Goal: Information Seeking & Learning: Learn about a topic

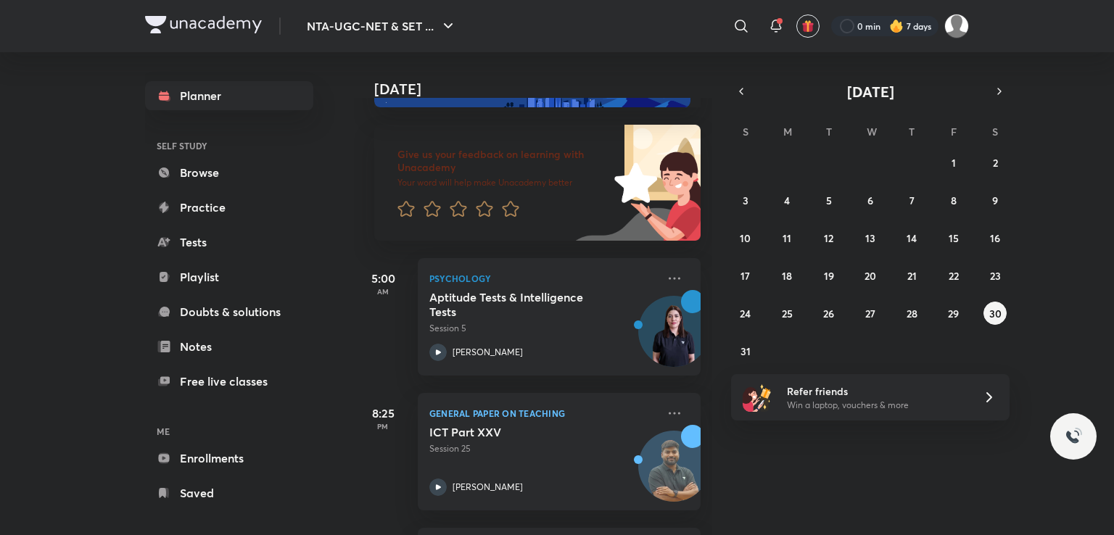
scroll to position [73, 0]
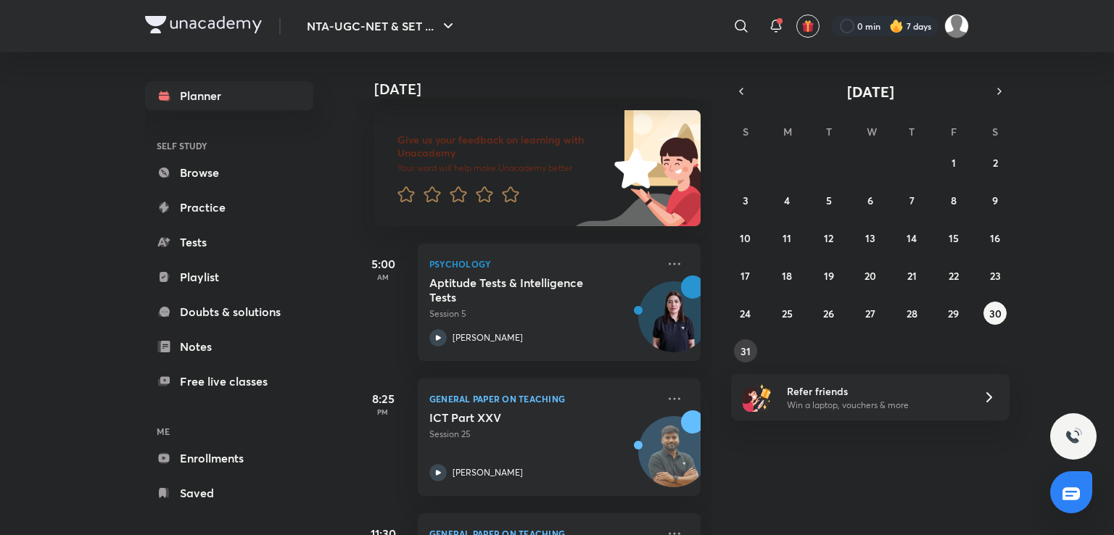
click at [750, 349] on button "31" at bounding box center [745, 351] width 23 height 23
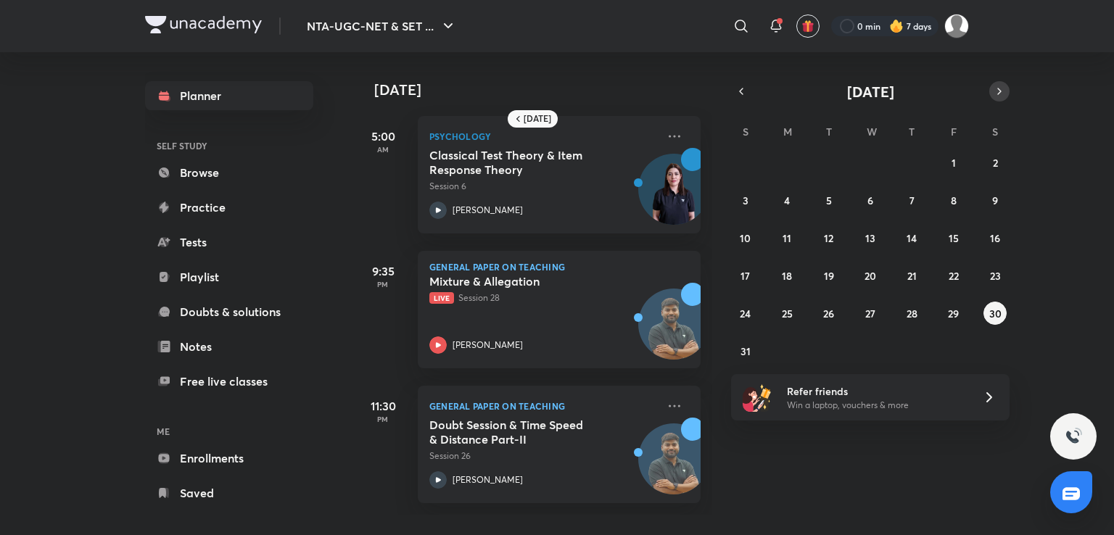
click at [995, 89] on icon "button" at bounding box center [1000, 91] width 12 height 13
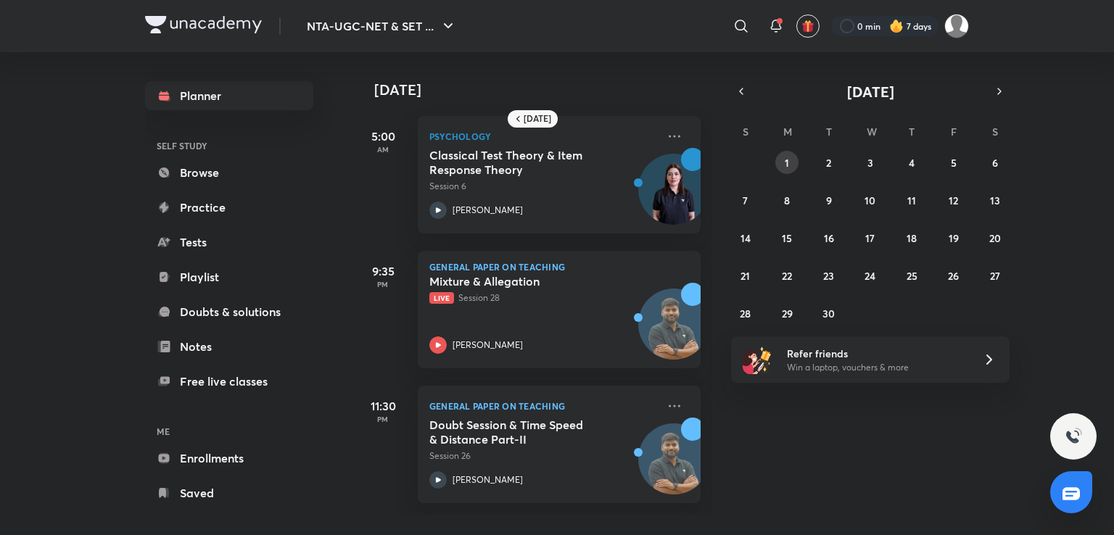
click at [794, 158] on button "1" at bounding box center [787, 162] width 23 height 23
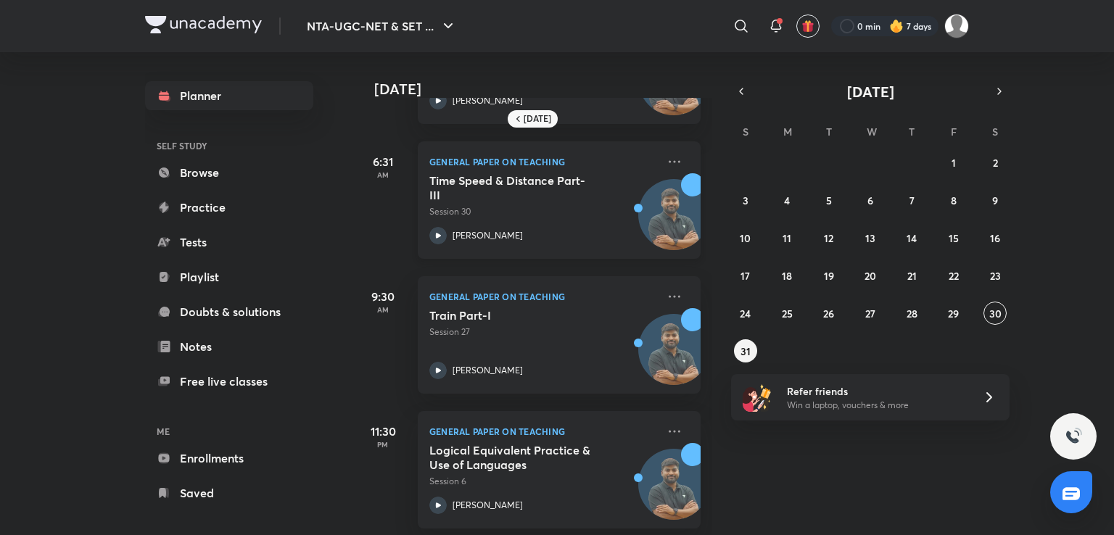
scroll to position [126, 0]
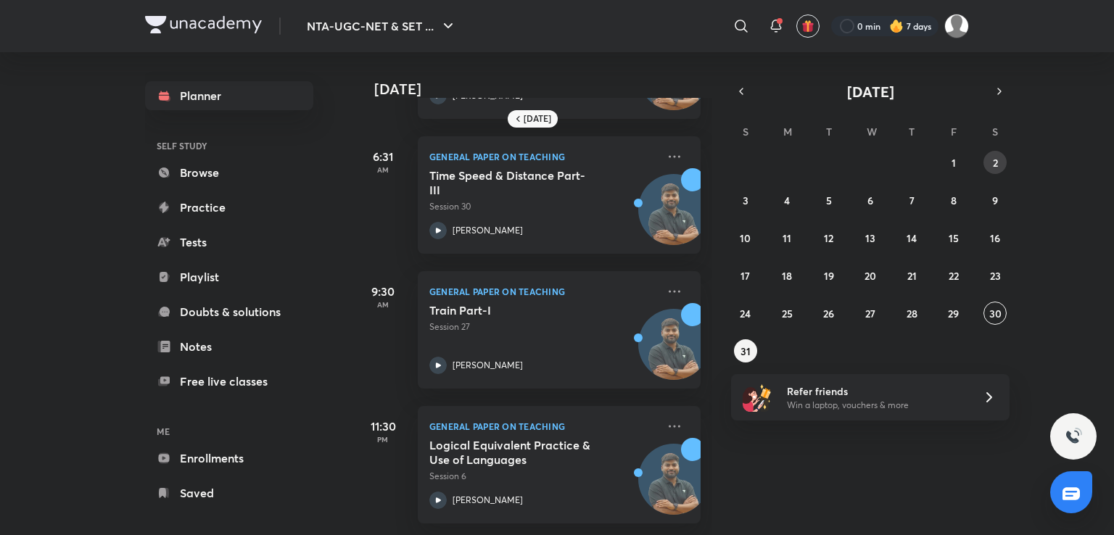
click at [998, 165] on abbr "2" at bounding box center [995, 163] width 5 height 14
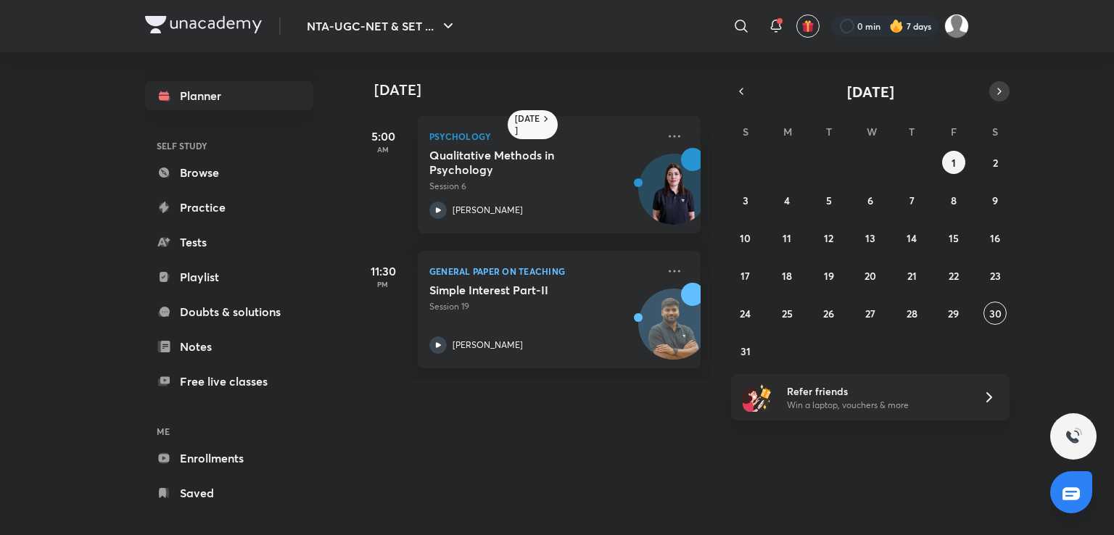
click at [1002, 96] on icon "button" at bounding box center [1000, 91] width 12 height 13
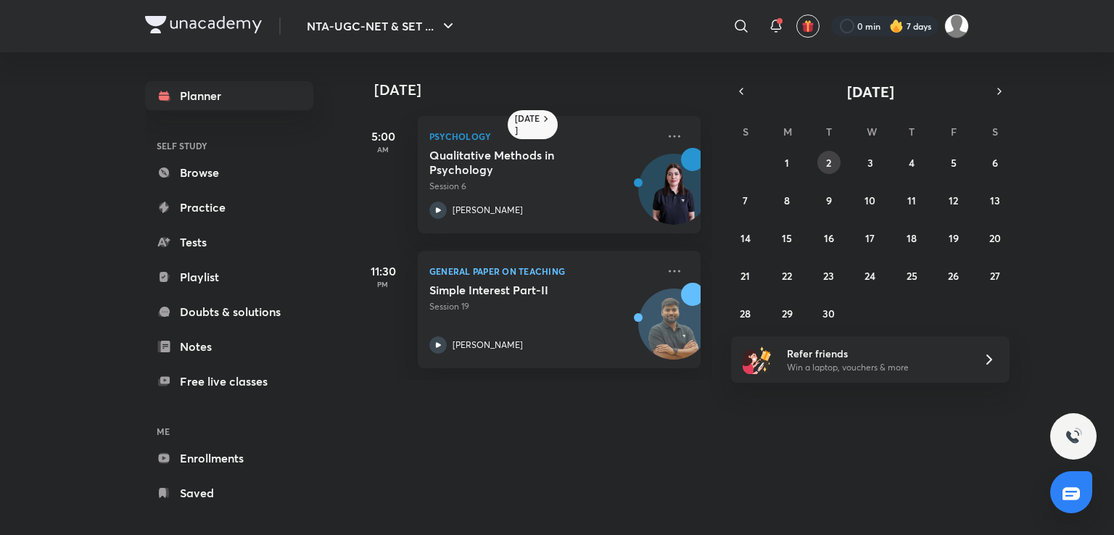
click at [826, 163] on abbr "2" at bounding box center [828, 163] width 5 height 14
click at [869, 162] on abbr "3" at bounding box center [871, 163] width 6 height 14
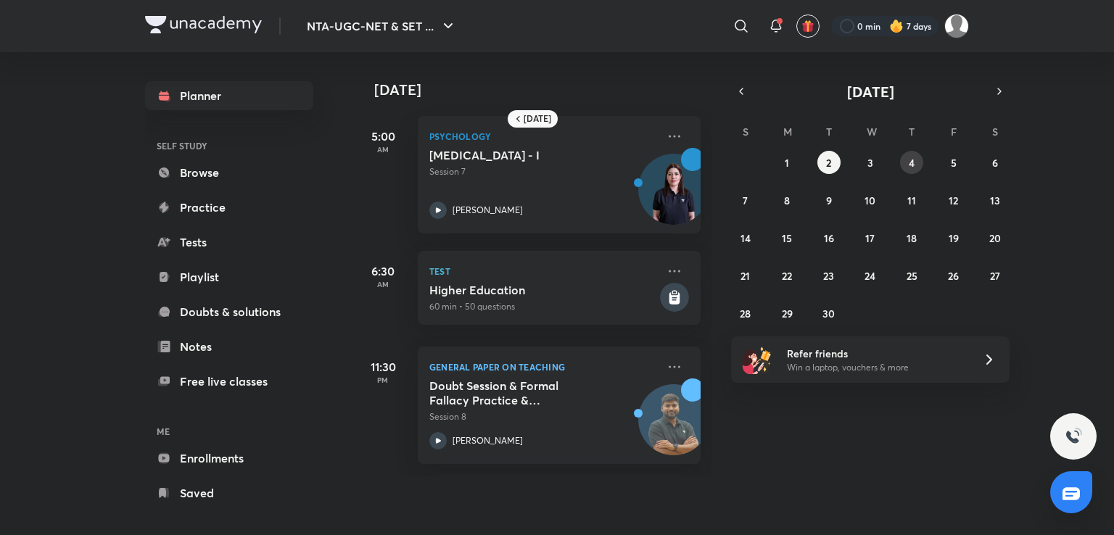
click at [911, 167] on abbr "4" at bounding box center [912, 163] width 6 height 14
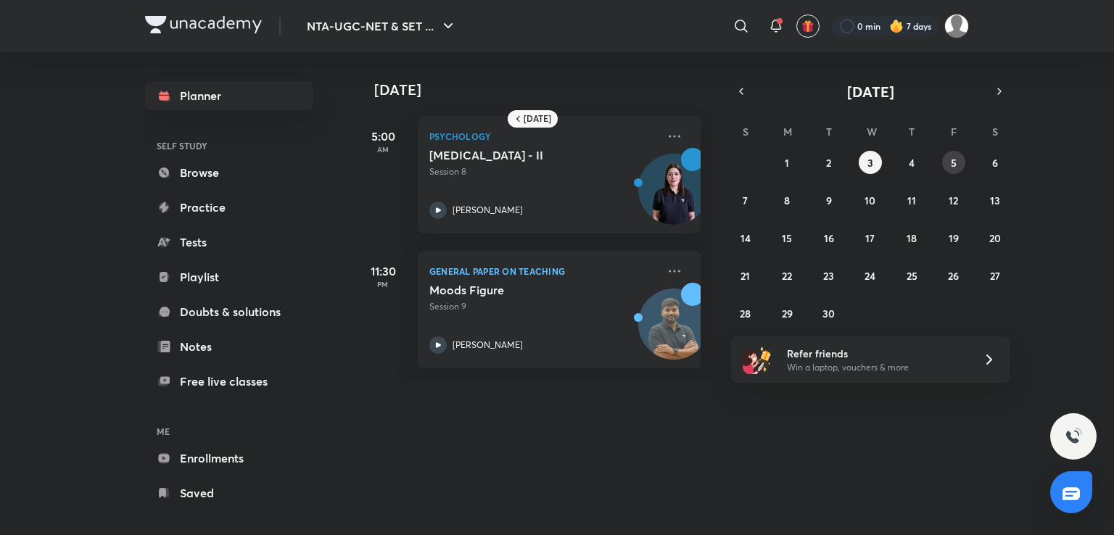
click at [952, 158] on abbr "5" at bounding box center [954, 163] width 6 height 14
click at [992, 160] on abbr "6" at bounding box center [995, 163] width 6 height 14
click at [799, 200] on div "31 1 2 3 4 5 6 7 8 9 10 11 12 13 14 15 16 17 18 19 20 21 22 23 24 25 26 27 28 2…" at bounding box center [870, 238] width 279 height 174
click at [783, 208] on button "8" at bounding box center [787, 200] width 23 height 23
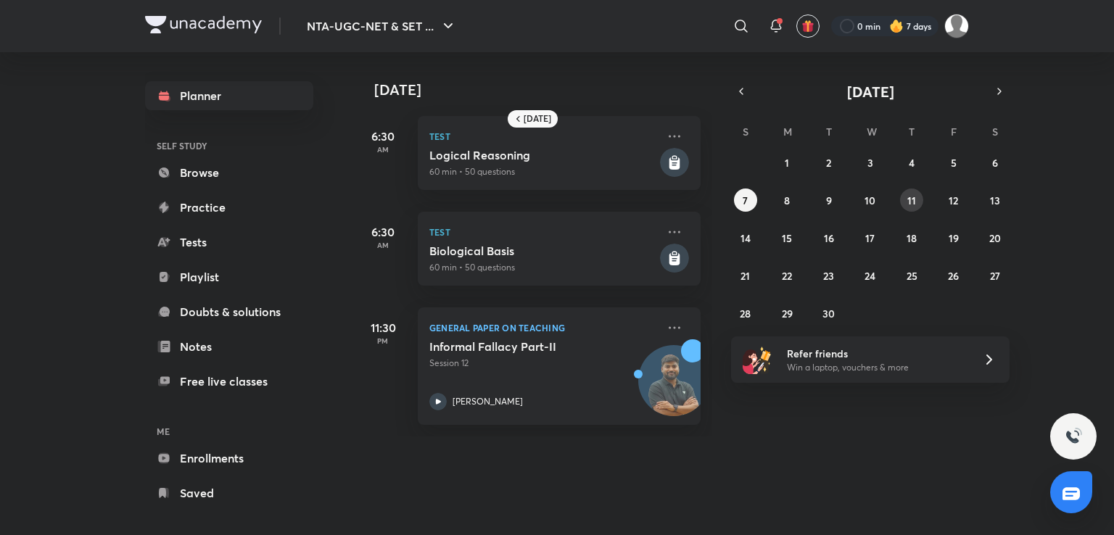
click at [910, 197] on abbr "11" at bounding box center [912, 201] width 9 height 14
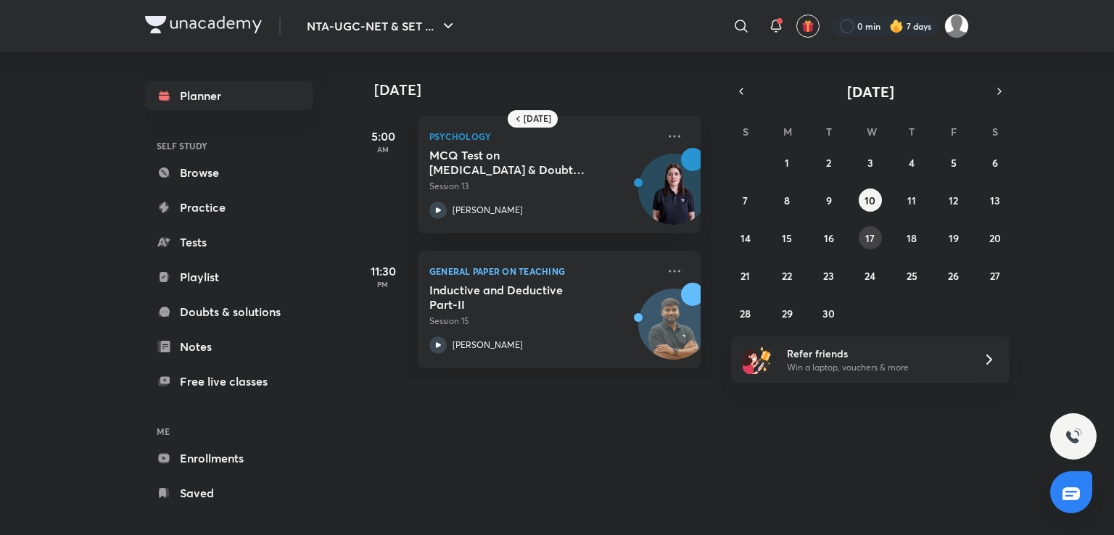
click at [873, 239] on abbr "17" at bounding box center [870, 238] width 9 height 14
click at [866, 277] on abbr "24" at bounding box center [870, 276] width 11 height 14
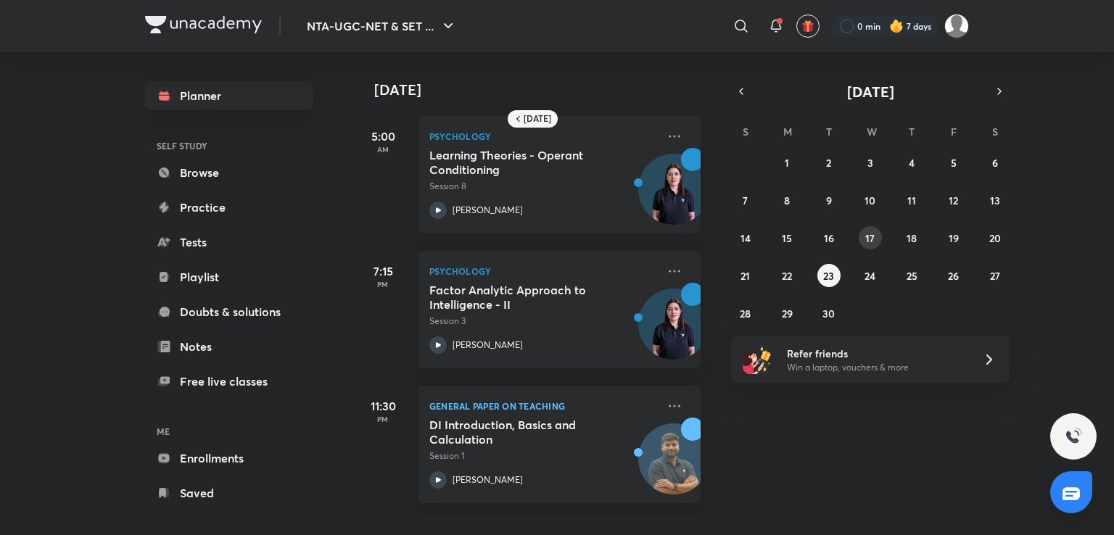
click at [871, 237] on abbr "17" at bounding box center [870, 238] width 9 height 14
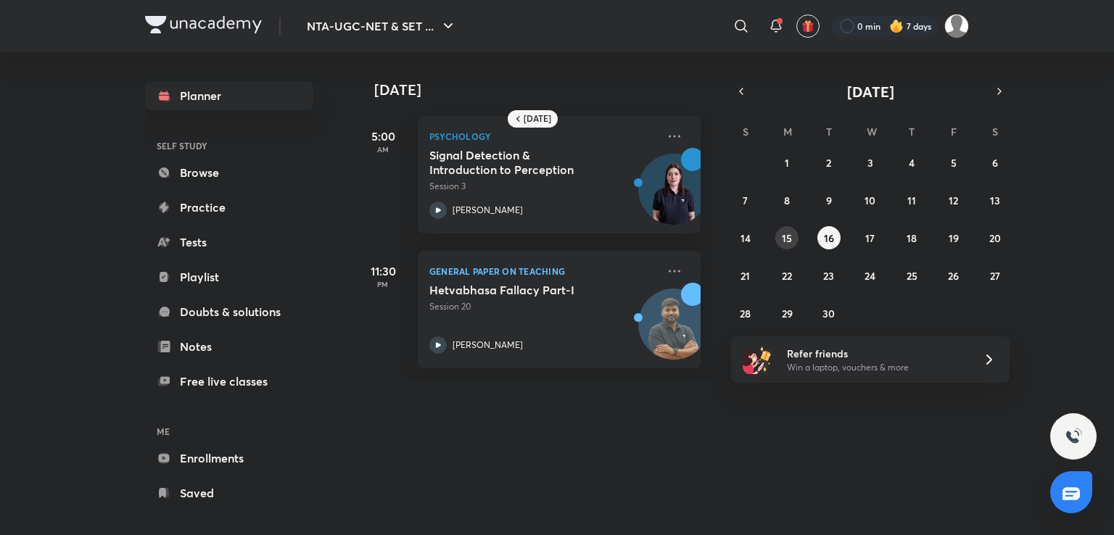
click at [797, 242] on button "15" at bounding box center [787, 237] width 23 height 23
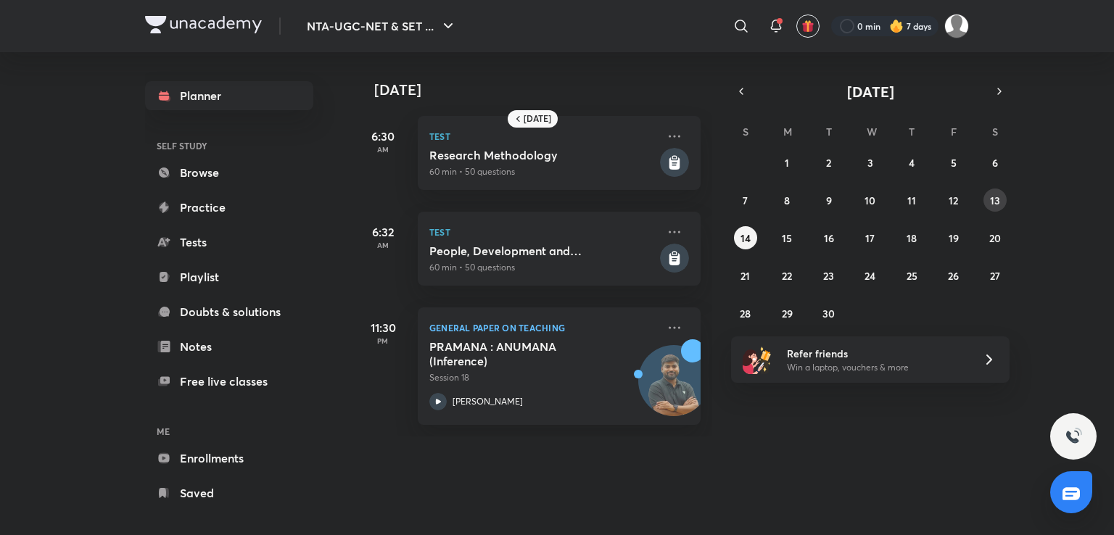
click at [997, 201] on abbr "13" at bounding box center [995, 201] width 10 height 14
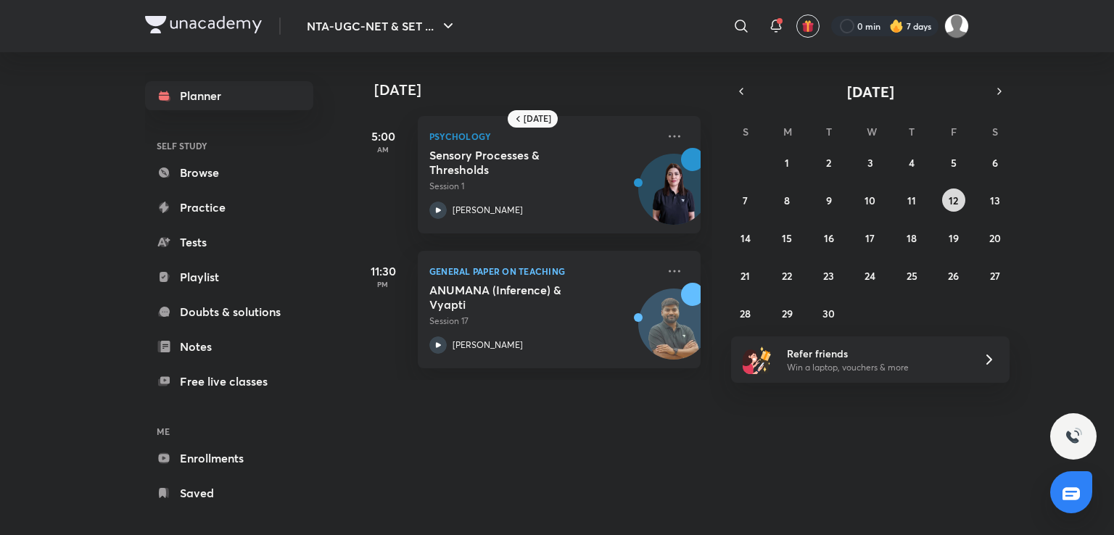
click at [954, 204] on abbr "12" at bounding box center [953, 201] width 9 height 14
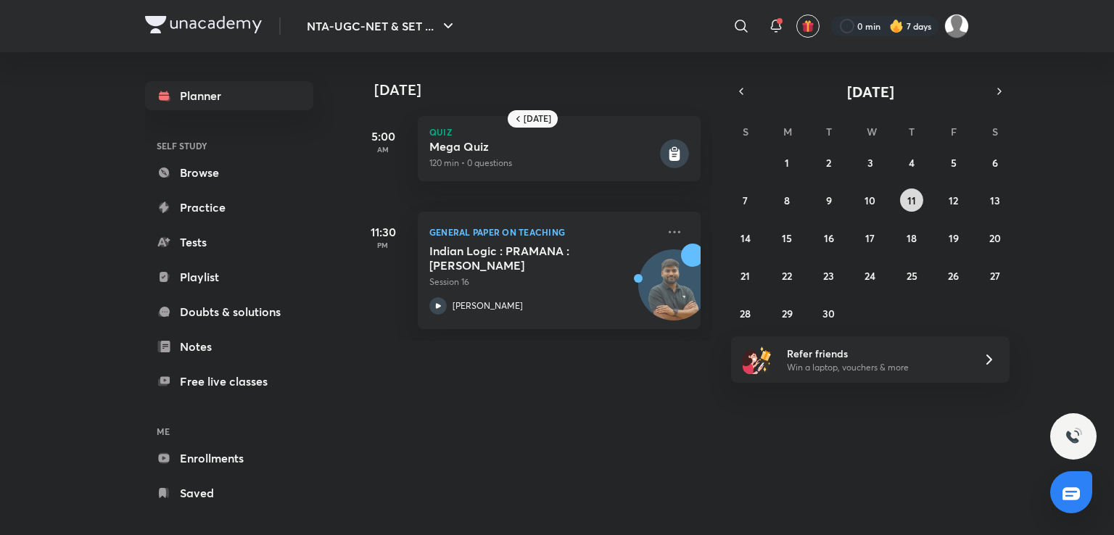
click at [904, 206] on button "11" at bounding box center [911, 200] width 23 height 23
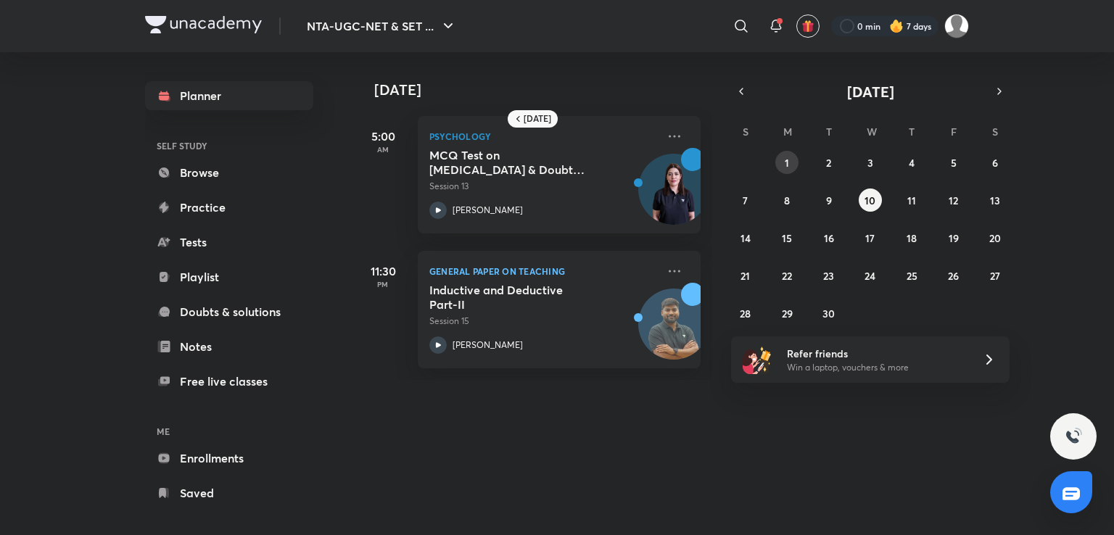
click at [785, 164] on abbr "1" at bounding box center [787, 163] width 4 height 14
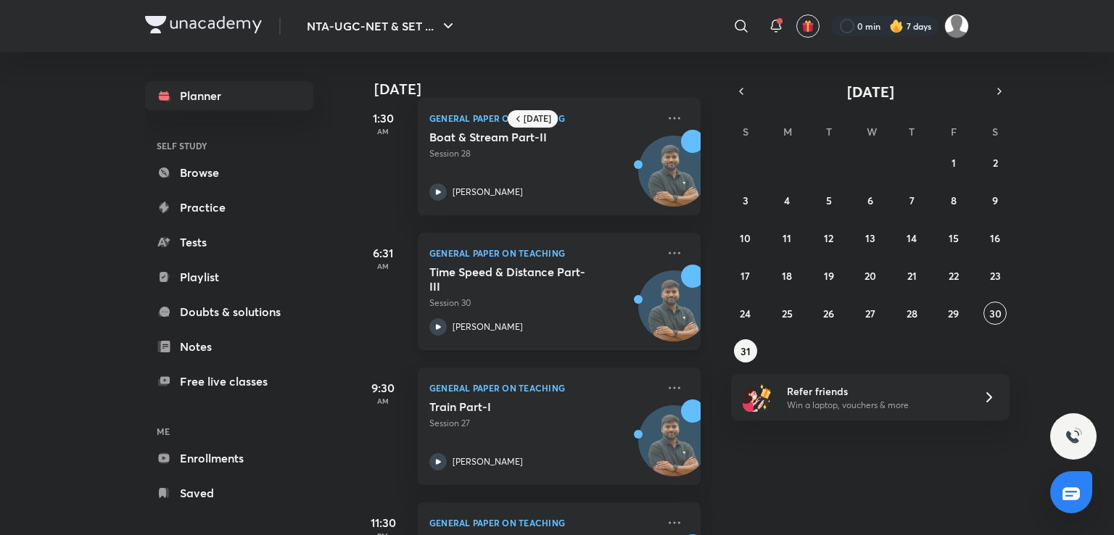
scroll to position [0, 0]
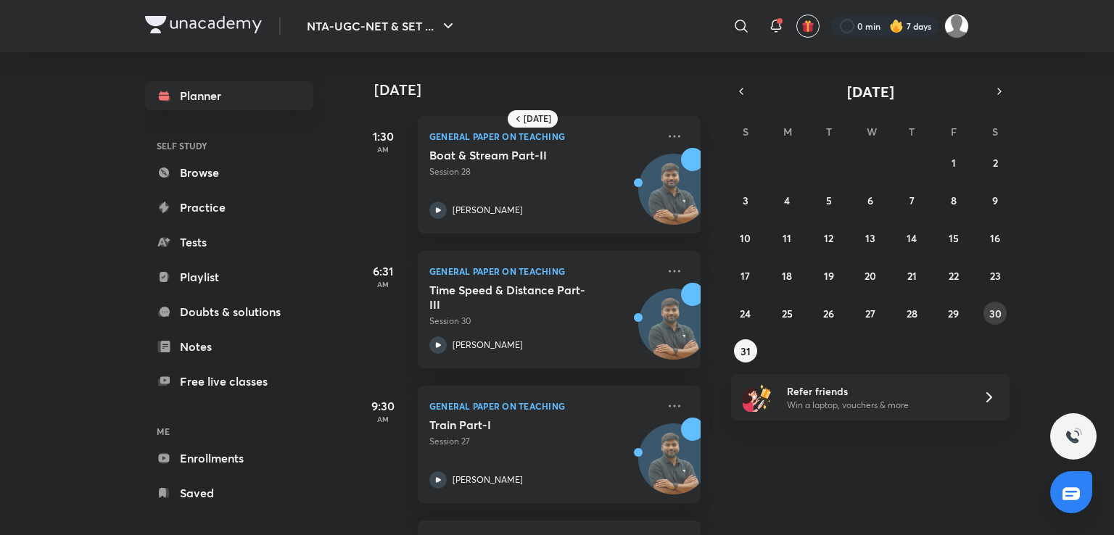
click at [991, 317] on abbr "30" at bounding box center [996, 314] width 12 height 14
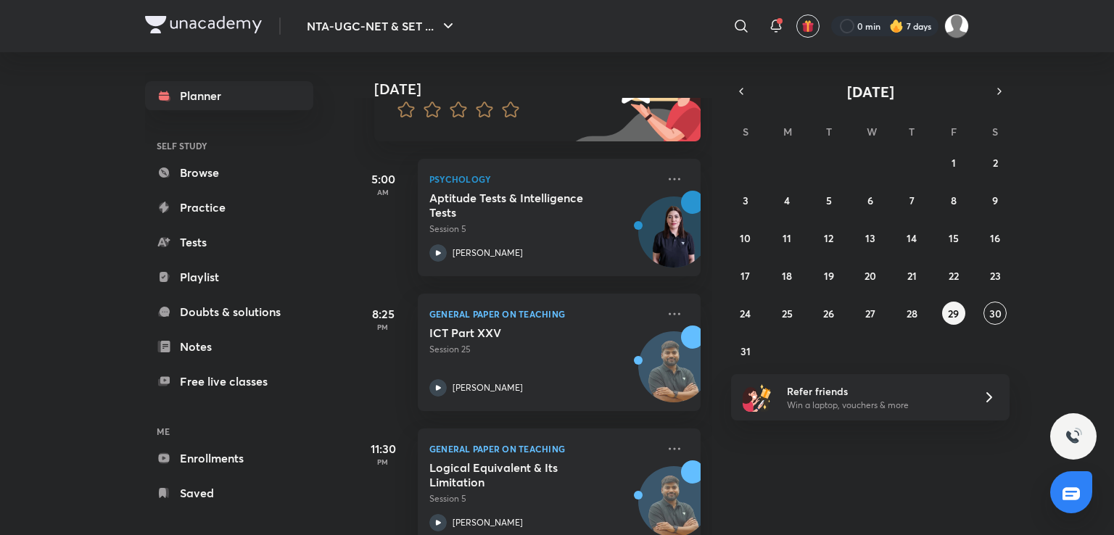
scroll to position [192, 0]
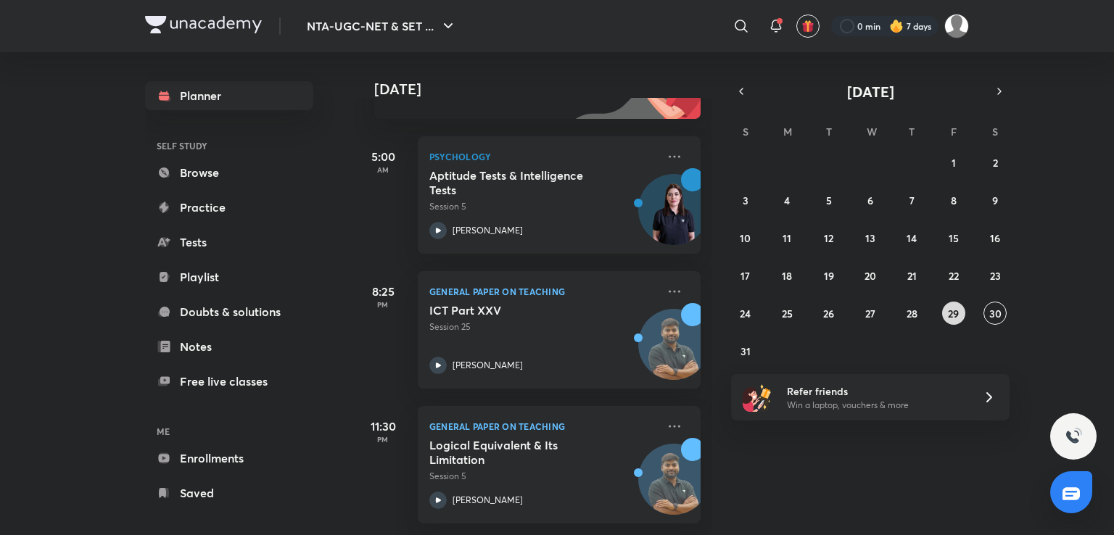
click at [949, 313] on abbr "29" at bounding box center [953, 314] width 11 height 14
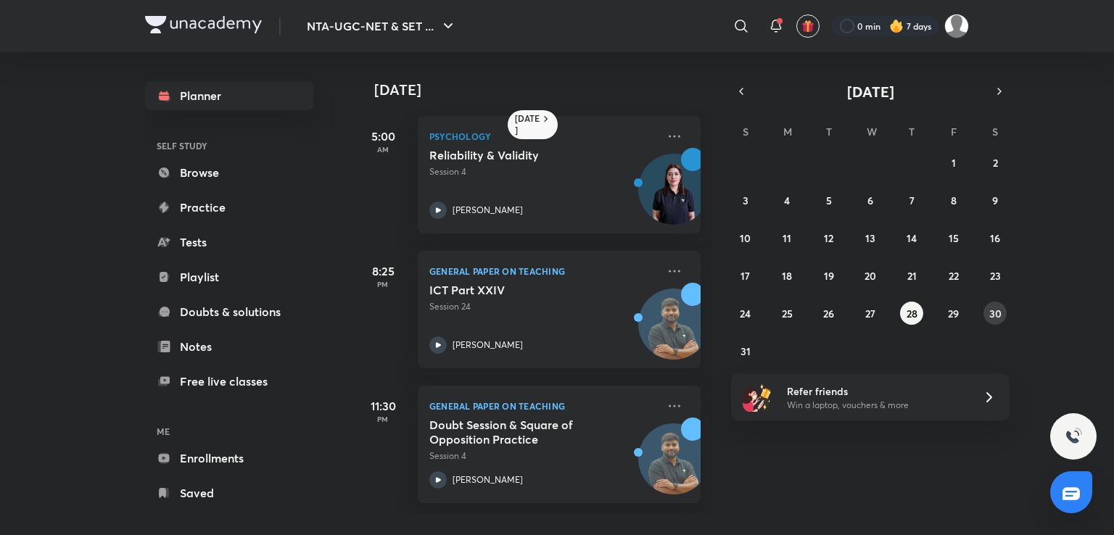
click at [1004, 315] on button "30" at bounding box center [995, 313] width 23 height 23
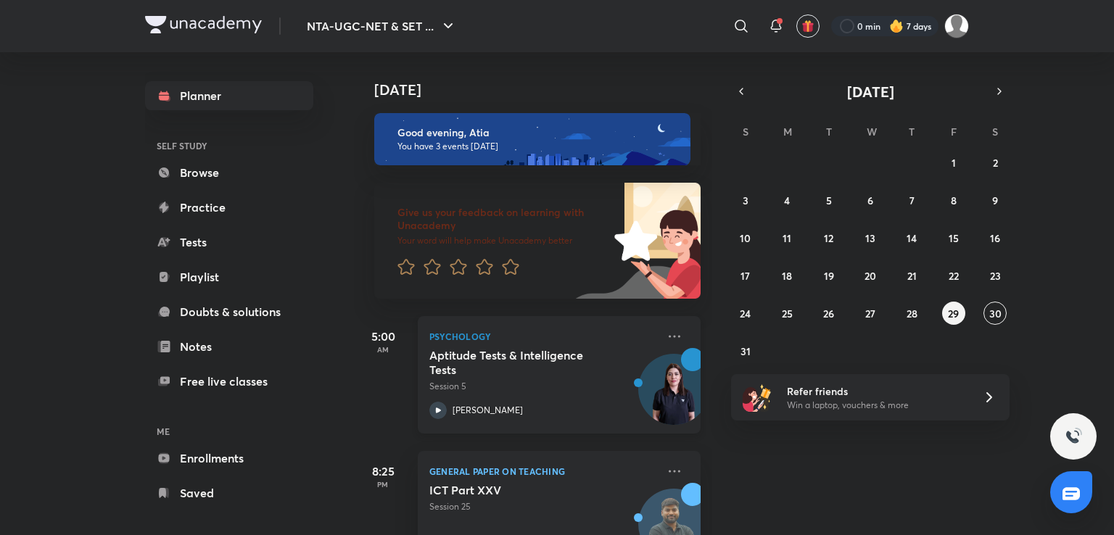
scroll to position [145, 0]
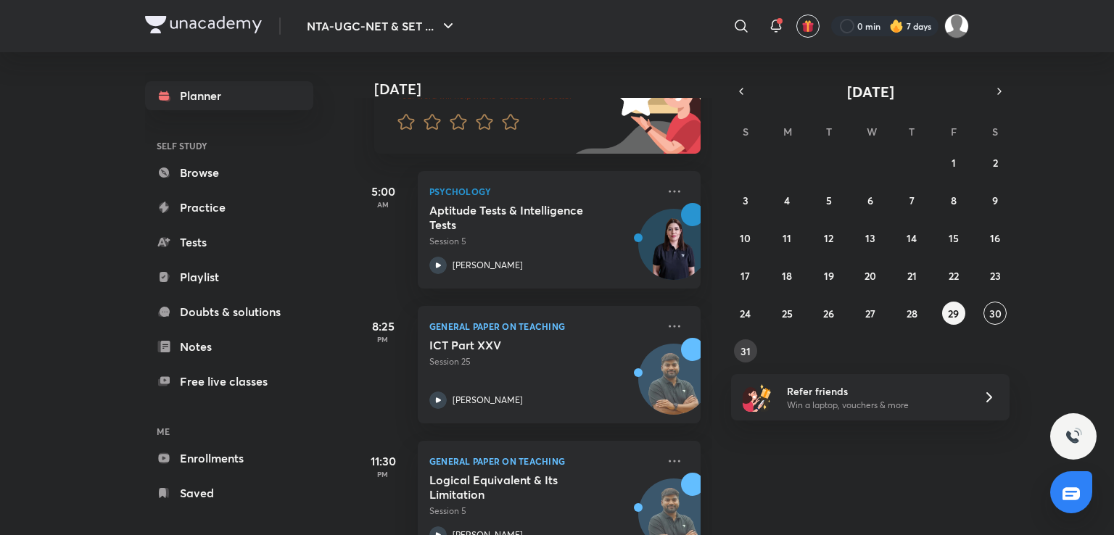
click at [748, 356] on abbr "31" at bounding box center [746, 352] width 10 height 14
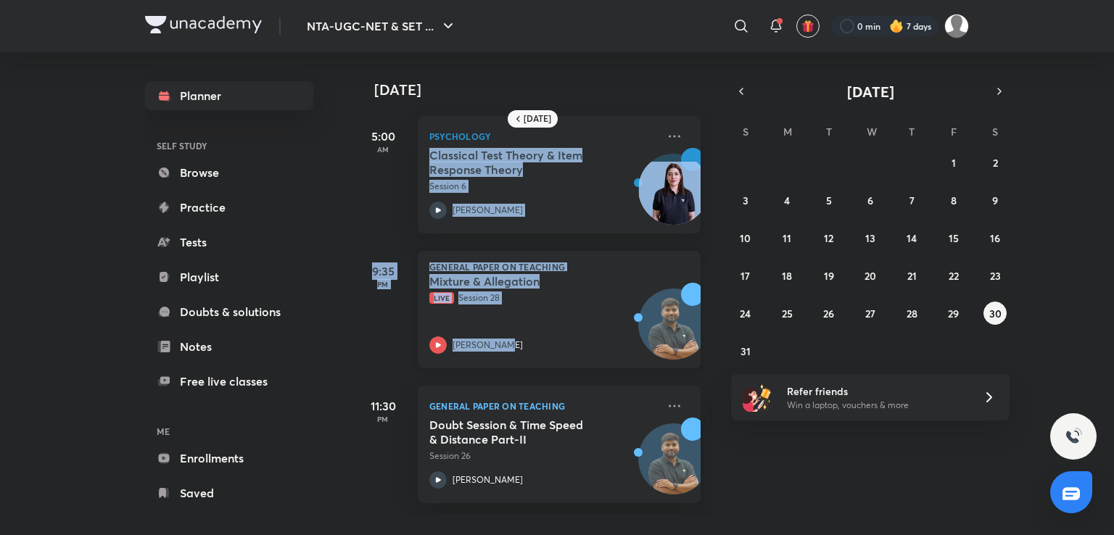
drag, startPoint x: 626, startPoint y: 137, endPoint x: 619, endPoint y: 361, distance: 223.6
click at [619, 361] on div "[DATE] 5:00 AM Psychology Classical Test Theory & Item Response Theory Session …" at bounding box center [533, 283] width 358 height 463
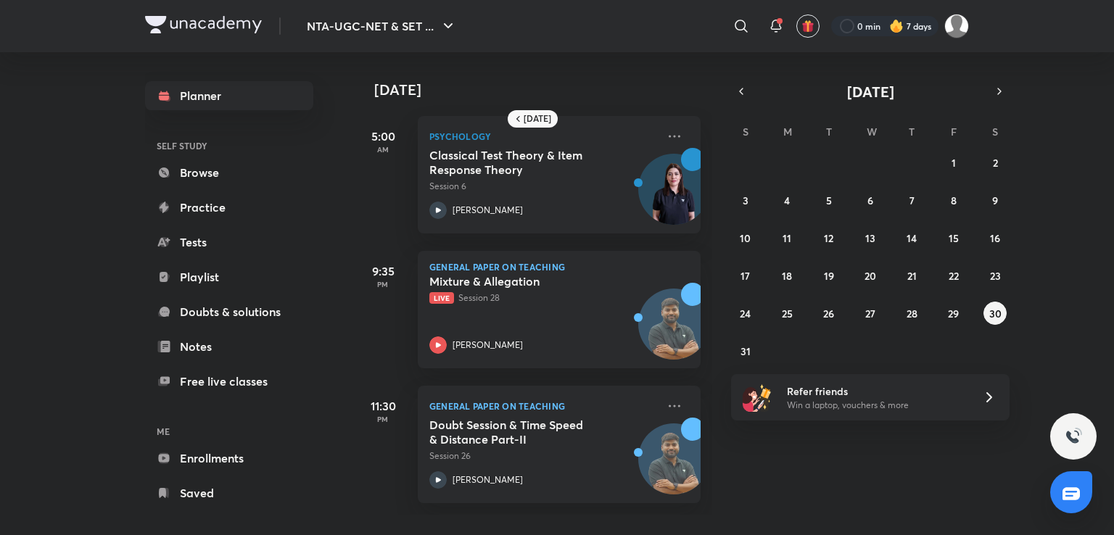
click at [322, 218] on div "Planner SELF STUDY Browse Practice Tests Playlist Doubts & solutions Notes Free…" at bounding box center [243, 288] width 197 height 472
click at [990, 311] on abbr "30" at bounding box center [996, 314] width 12 height 14
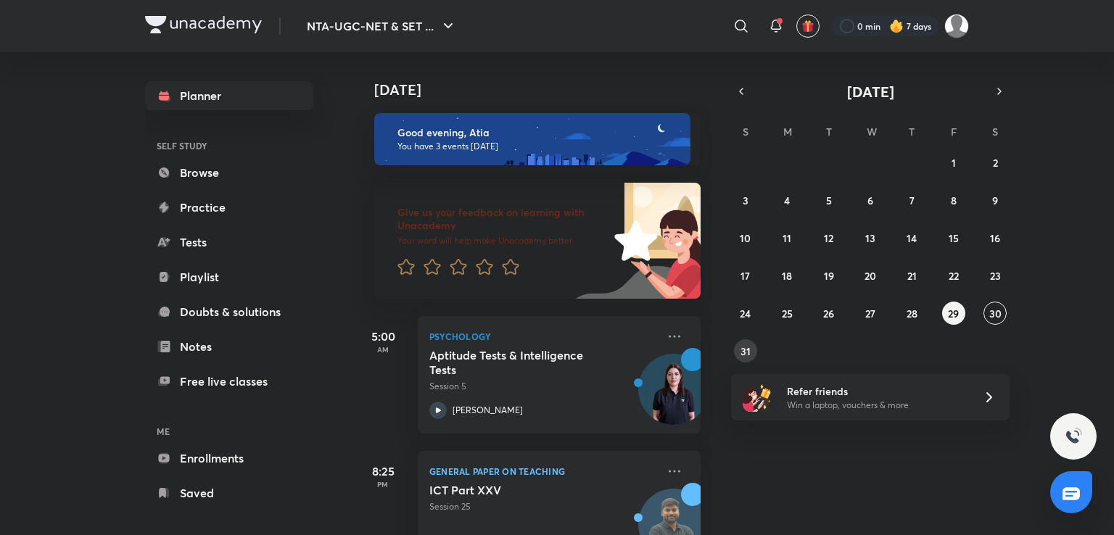
click at [749, 348] on abbr "31" at bounding box center [746, 352] width 10 height 14
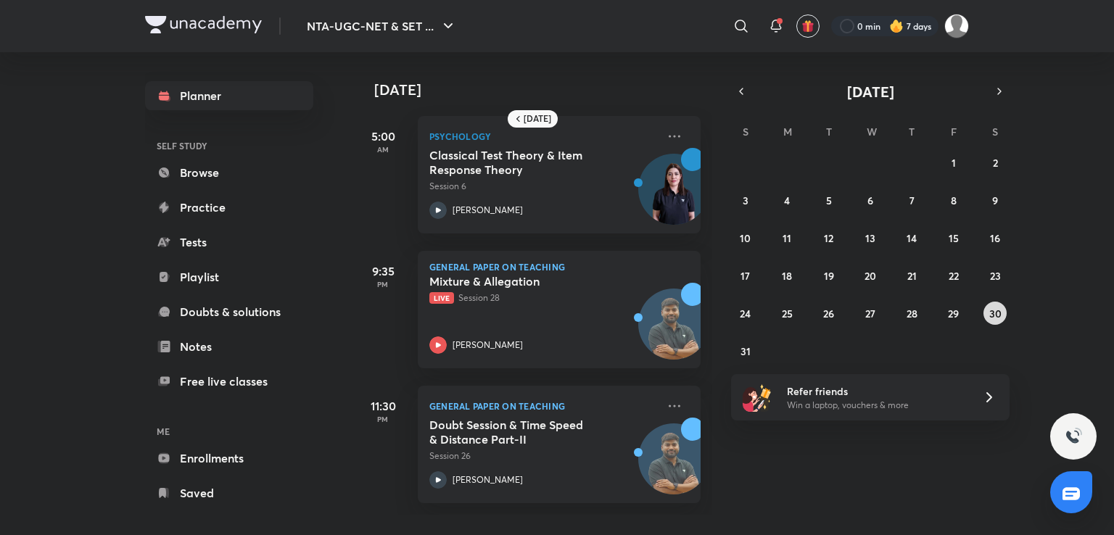
click at [995, 311] on abbr "30" at bounding box center [996, 314] width 12 height 14
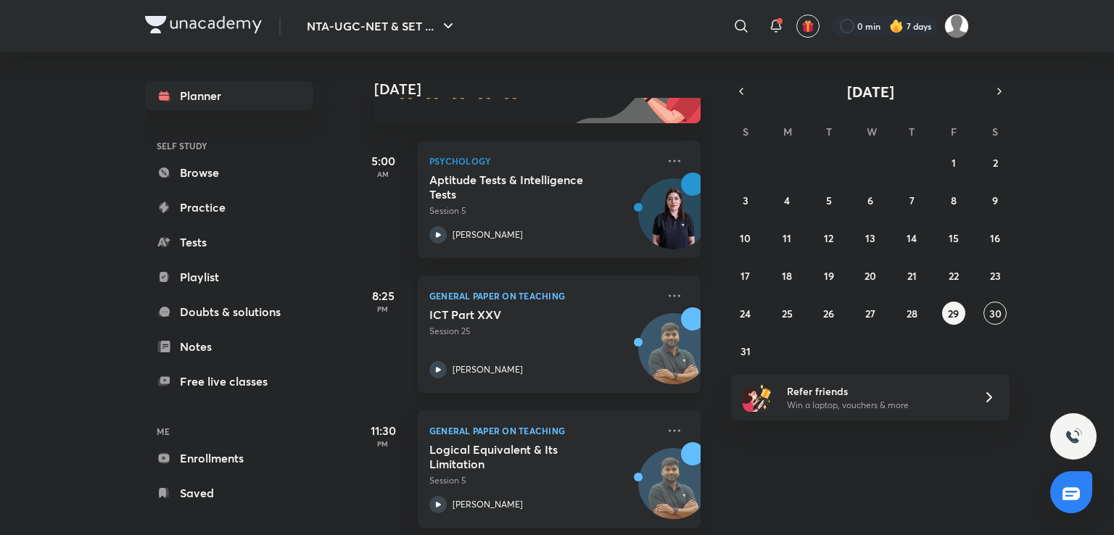
scroll to position [192, 0]
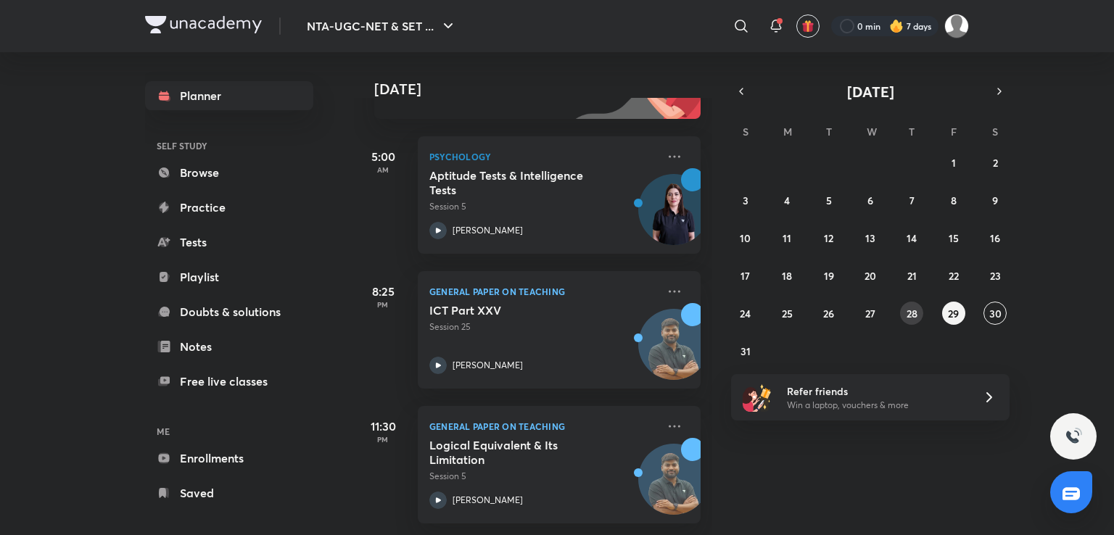
click at [908, 308] on abbr "28" at bounding box center [912, 314] width 11 height 14
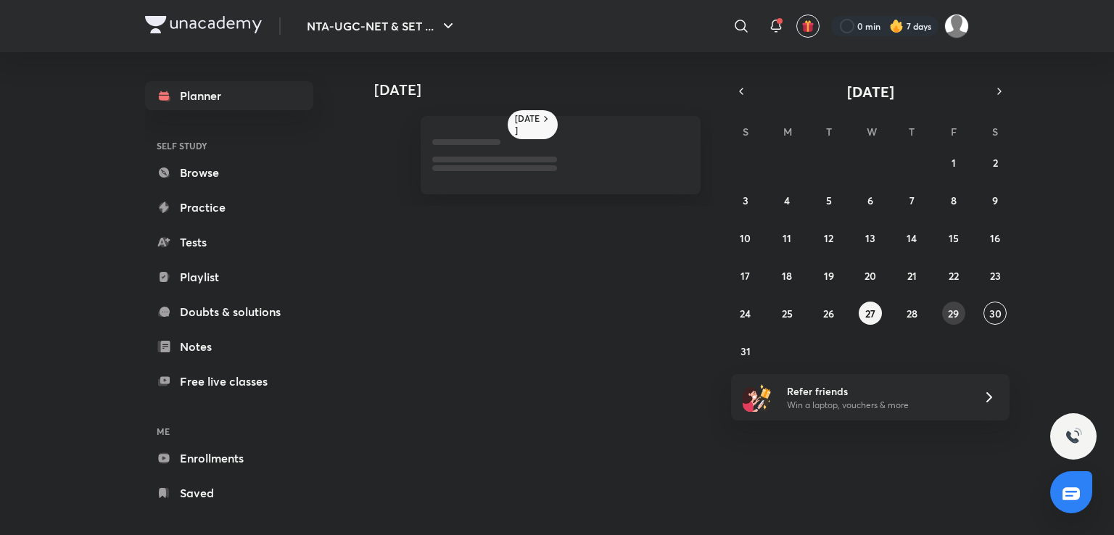
click at [952, 314] on abbr "29" at bounding box center [953, 314] width 11 height 14
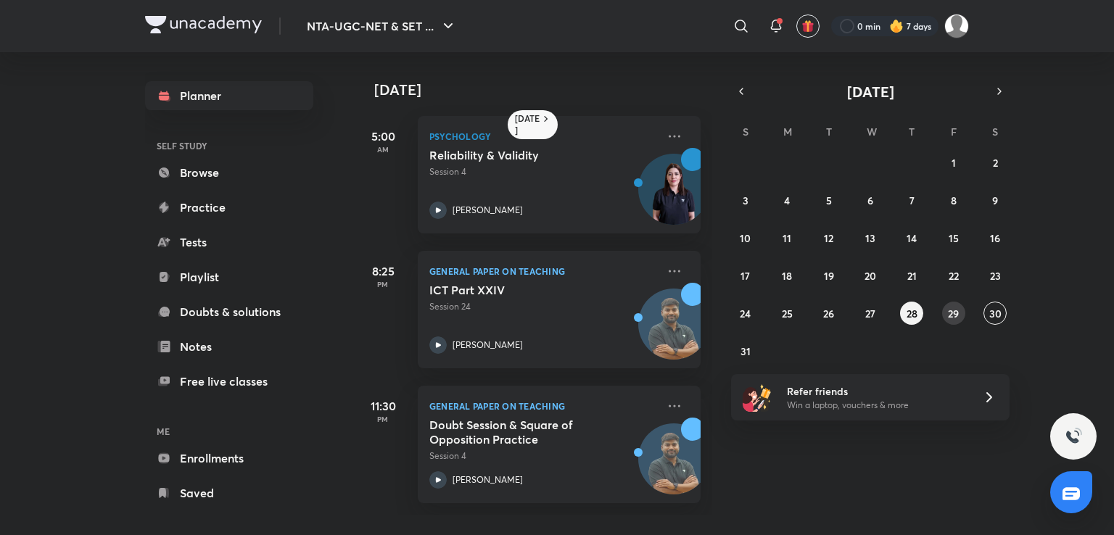
click at [949, 308] on abbr "29" at bounding box center [953, 314] width 11 height 14
click at [997, 308] on abbr "30" at bounding box center [996, 314] width 12 height 14
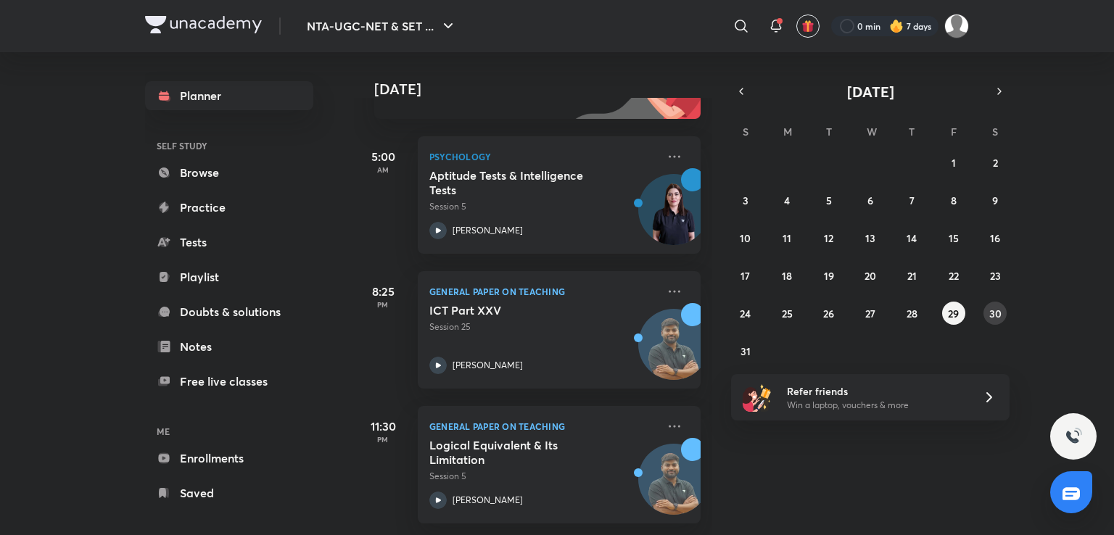
click at [999, 317] on abbr "30" at bounding box center [996, 314] width 12 height 14
click at [746, 355] on abbr "31" at bounding box center [746, 352] width 10 height 14
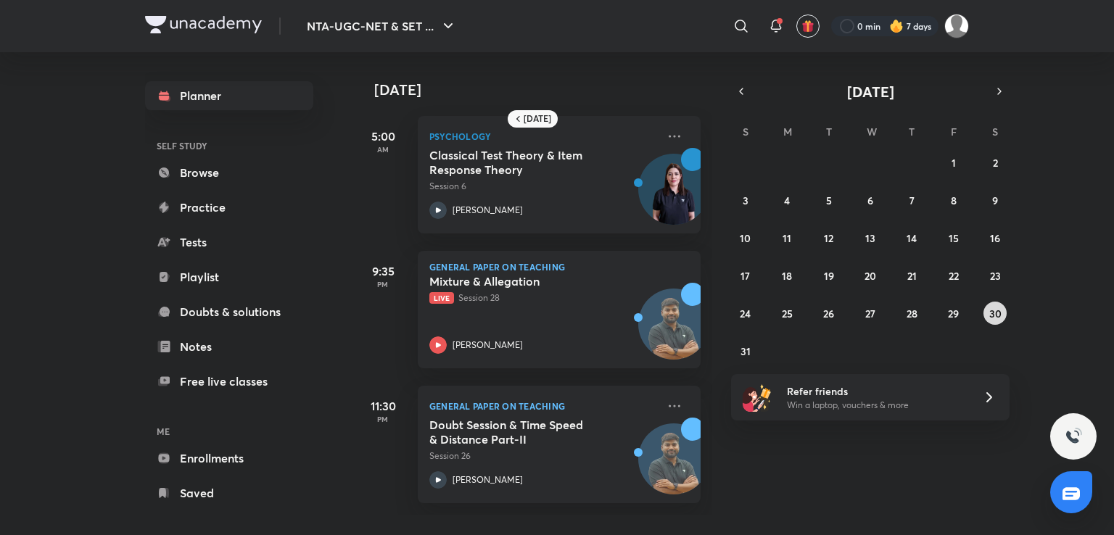
click at [989, 311] on button "30" at bounding box center [995, 313] width 23 height 23
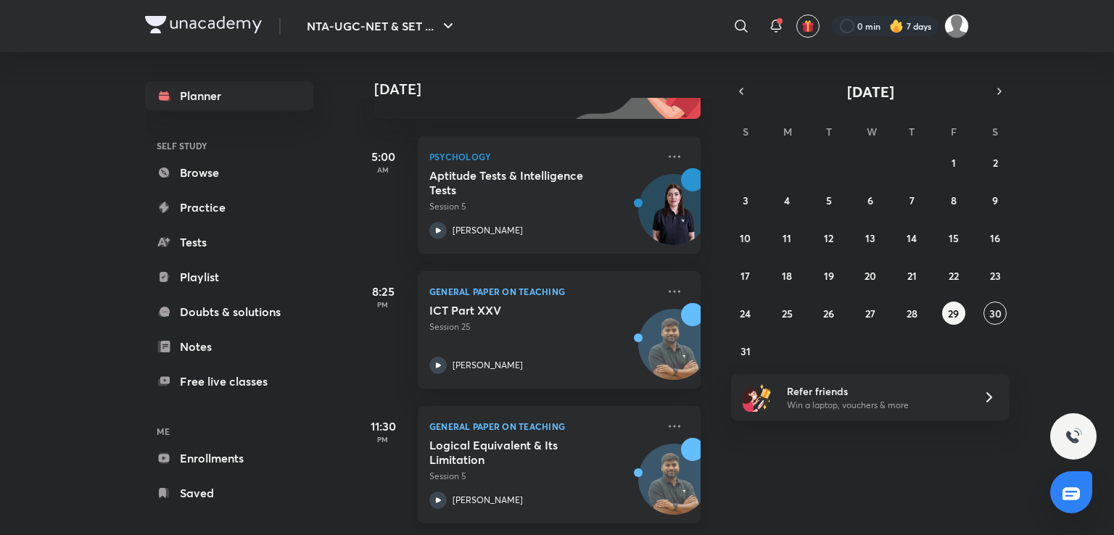
click at [575, 453] on h5 "Logical Equivalent & Its Limitation" at bounding box center [519, 452] width 181 height 29
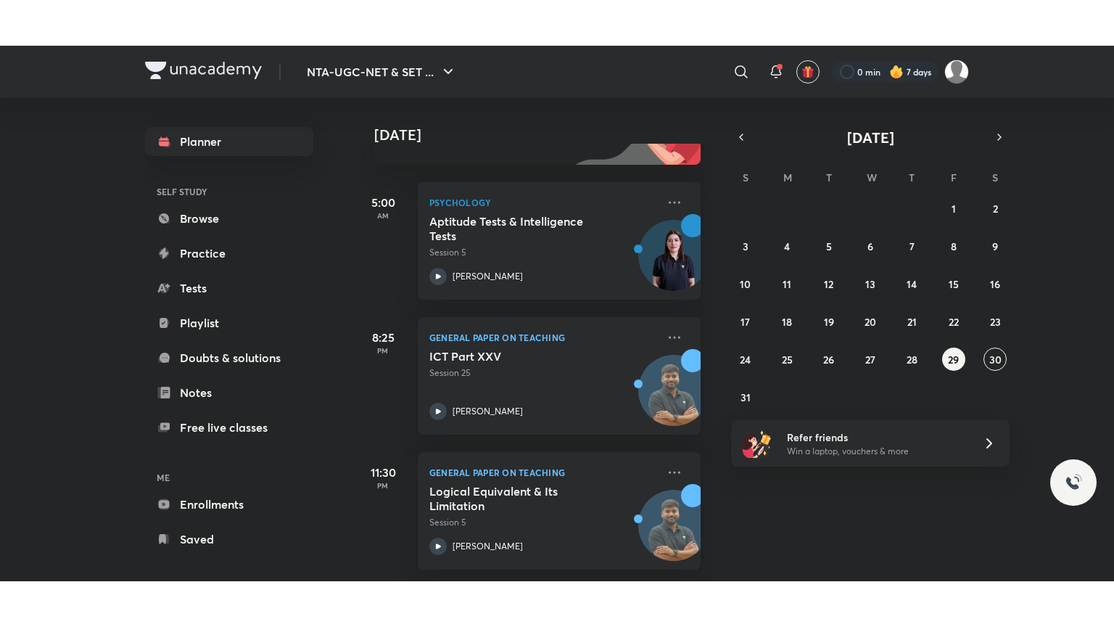
scroll to position [99, 0]
